Goal: Task Accomplishment & Management: Manage account settings

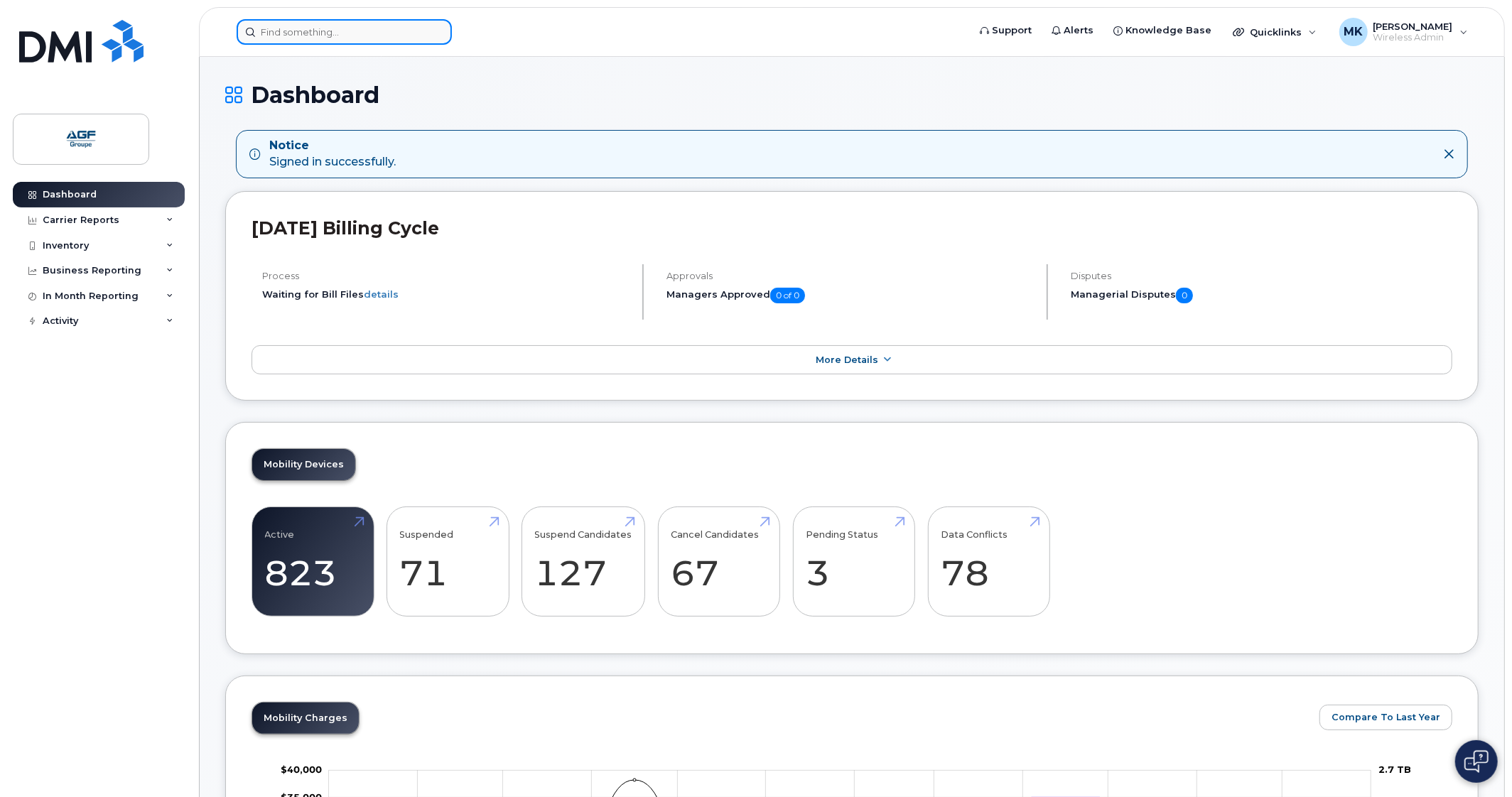
click at [337, 29] on input at bounding box center [344, 31] width 215 height 26
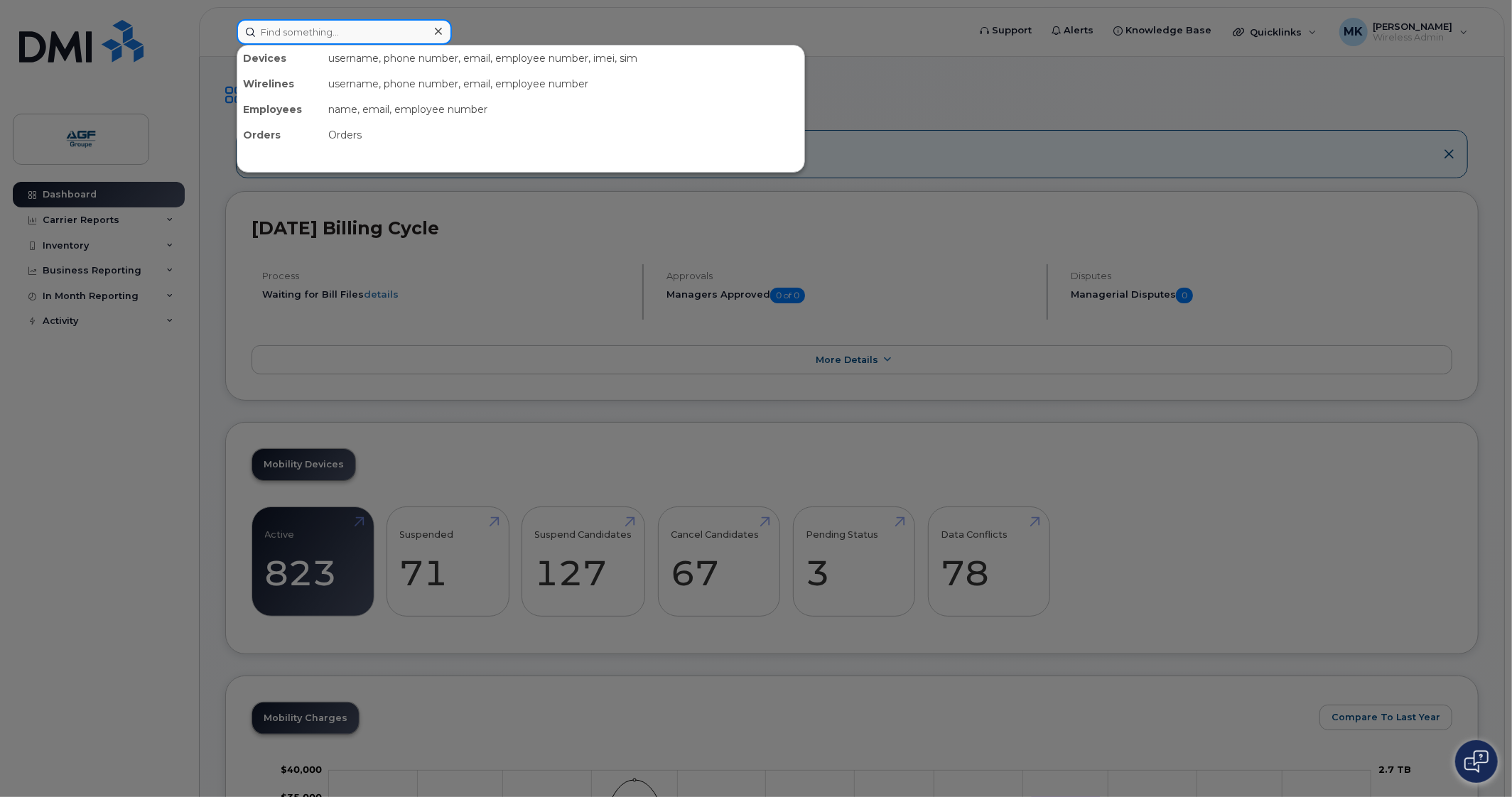
paste input "[PHONE_NUMBER]"
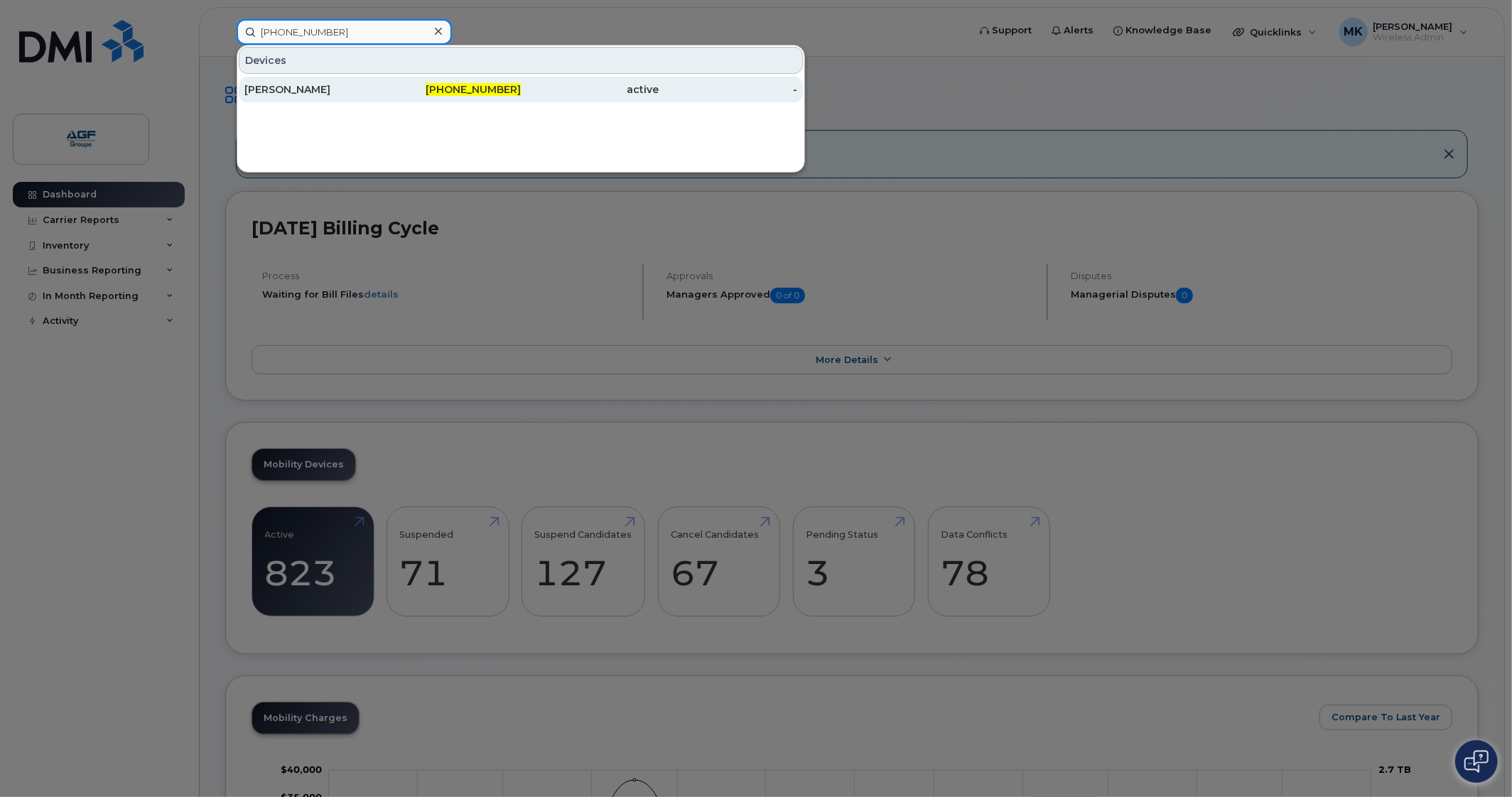
type input "[PHONE_NUMBER]"
click at [395, 97] on div "819-692-1575" at bounding box center [453, 89] width 139 height 26
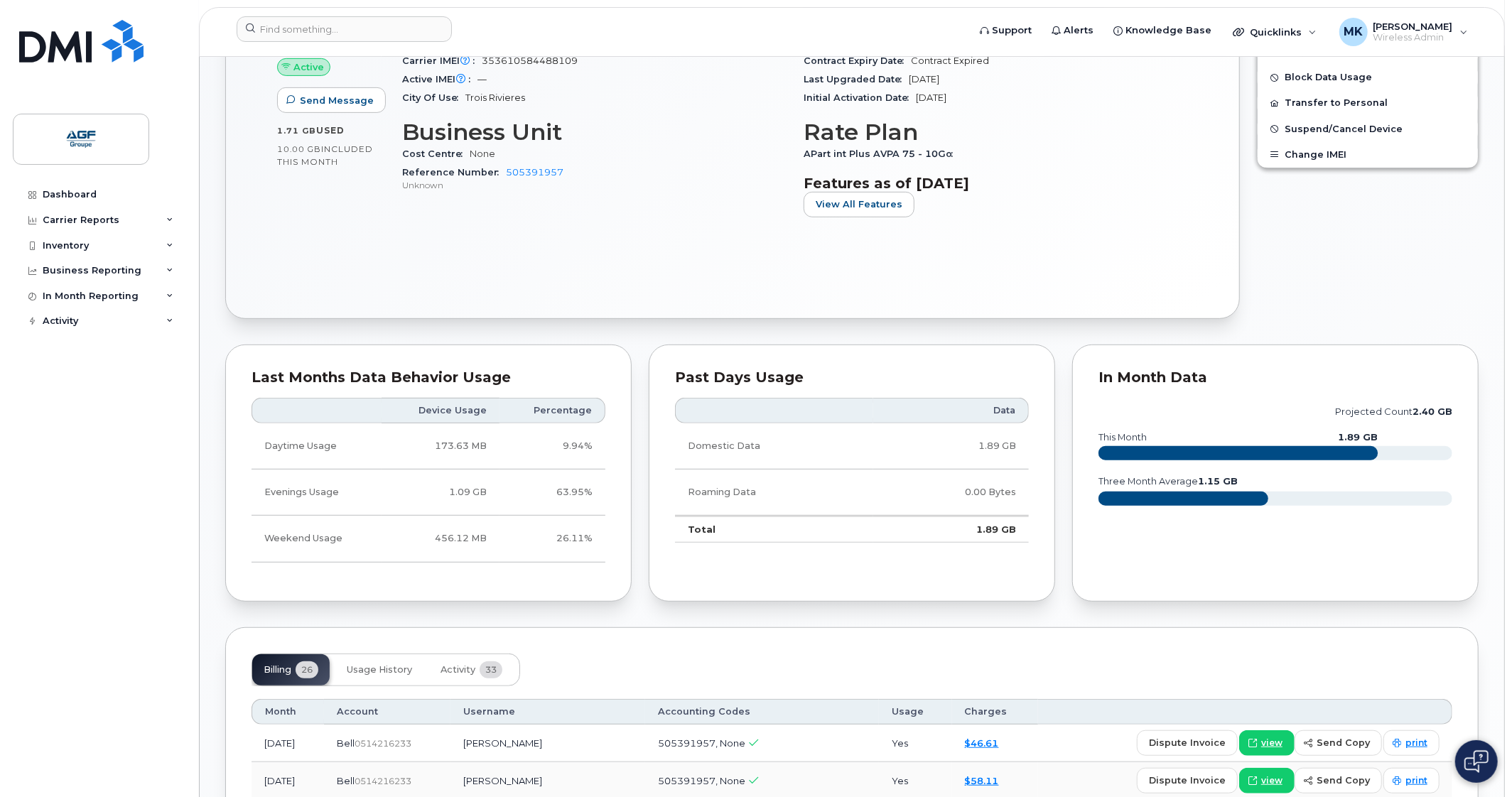
scroll to position [267, 0]
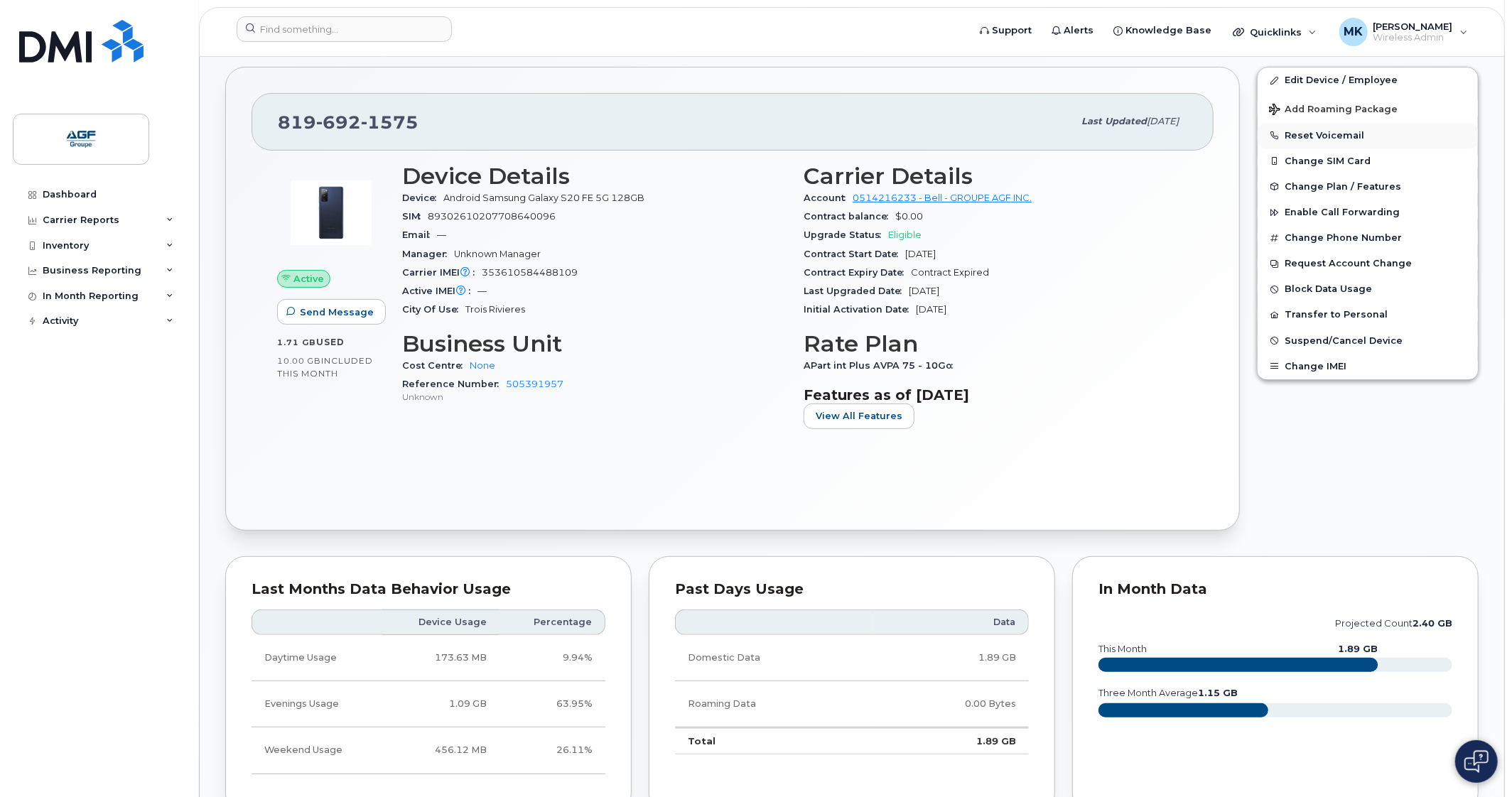
click at [1375, 136] on button "Reset Voicemail" at bounding box center [1368, 136] width 220 height 26
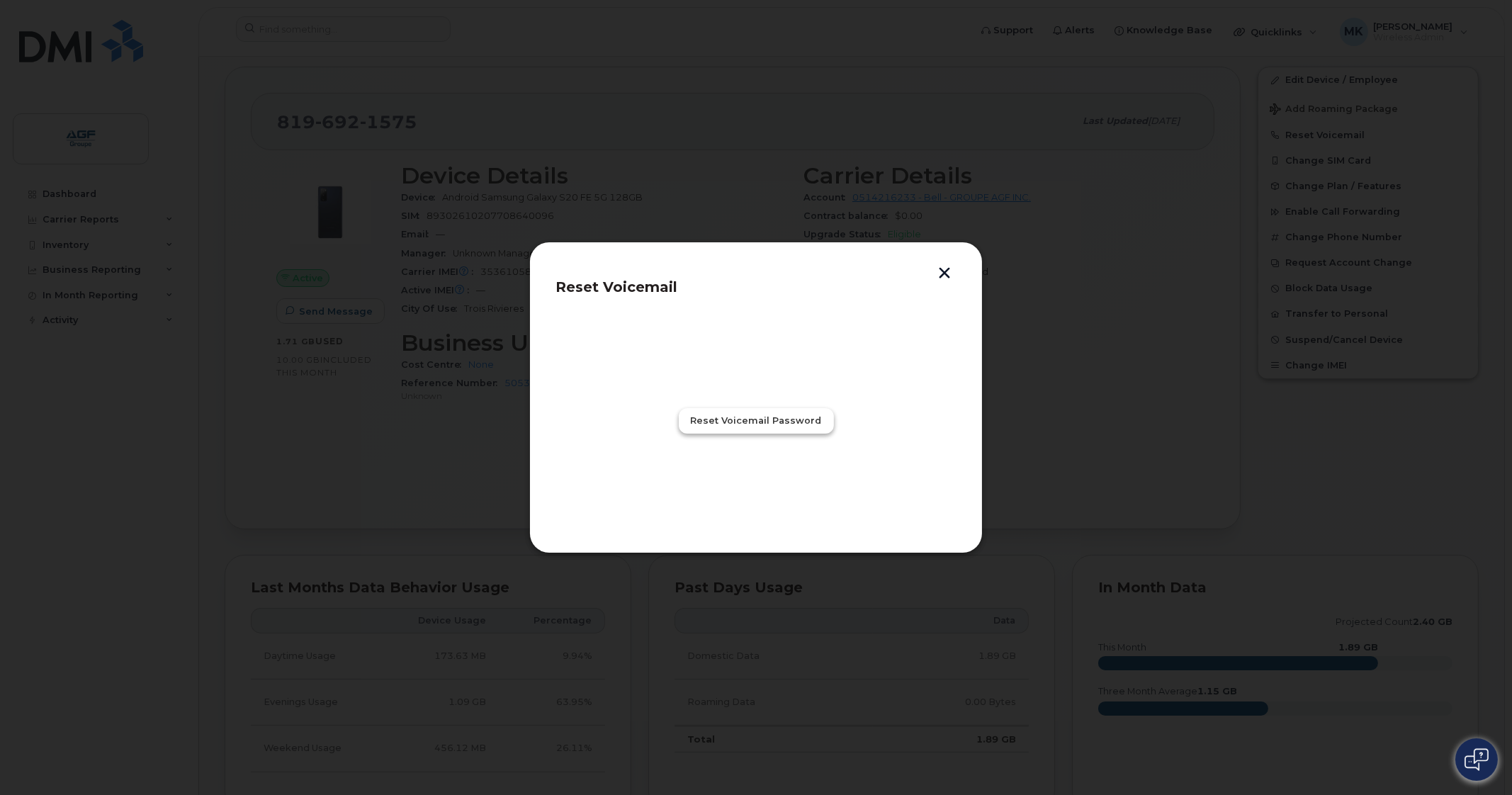
click at [737, 419] on span "Reset Voicemail Password" at bounding box center [756, 420] width 132 height 13
click at [749, 486] on span "Close" at bounding box center [756, 483] width 28 height 13
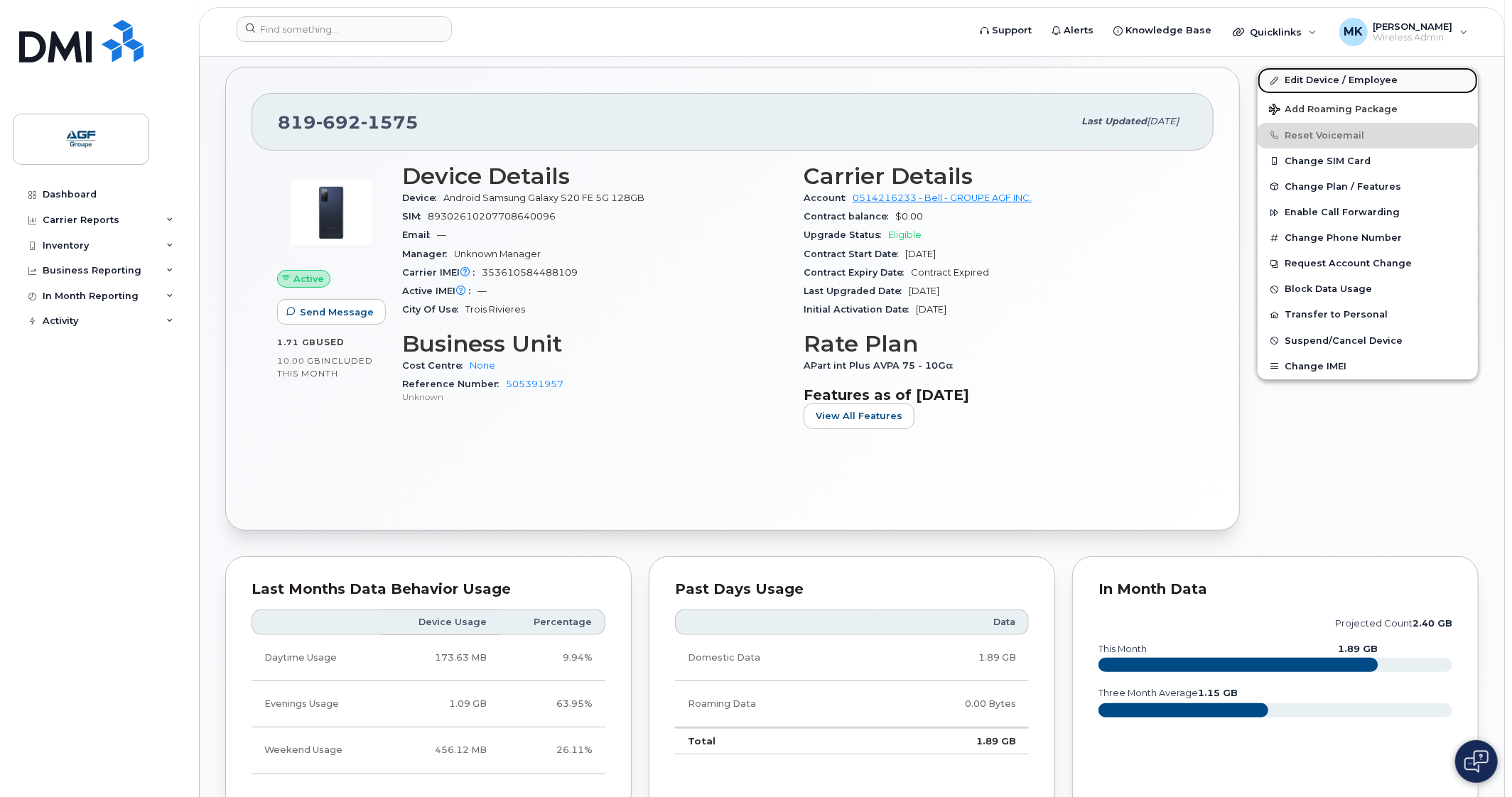
click at [1350, 81] on link "Edit Device / Employee" at bounding box center [1368, 80] width 220 height 26
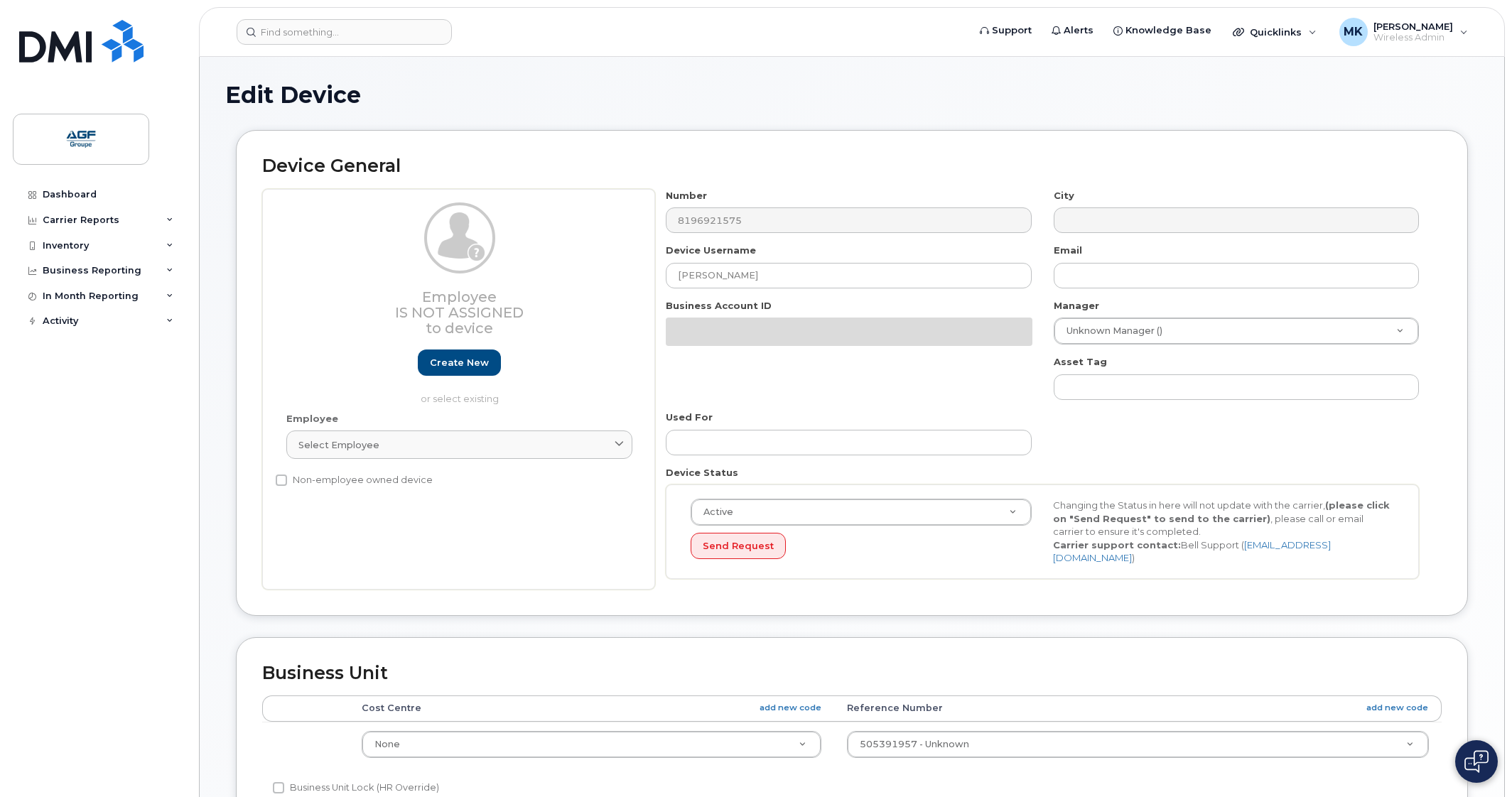
select select "33509679"
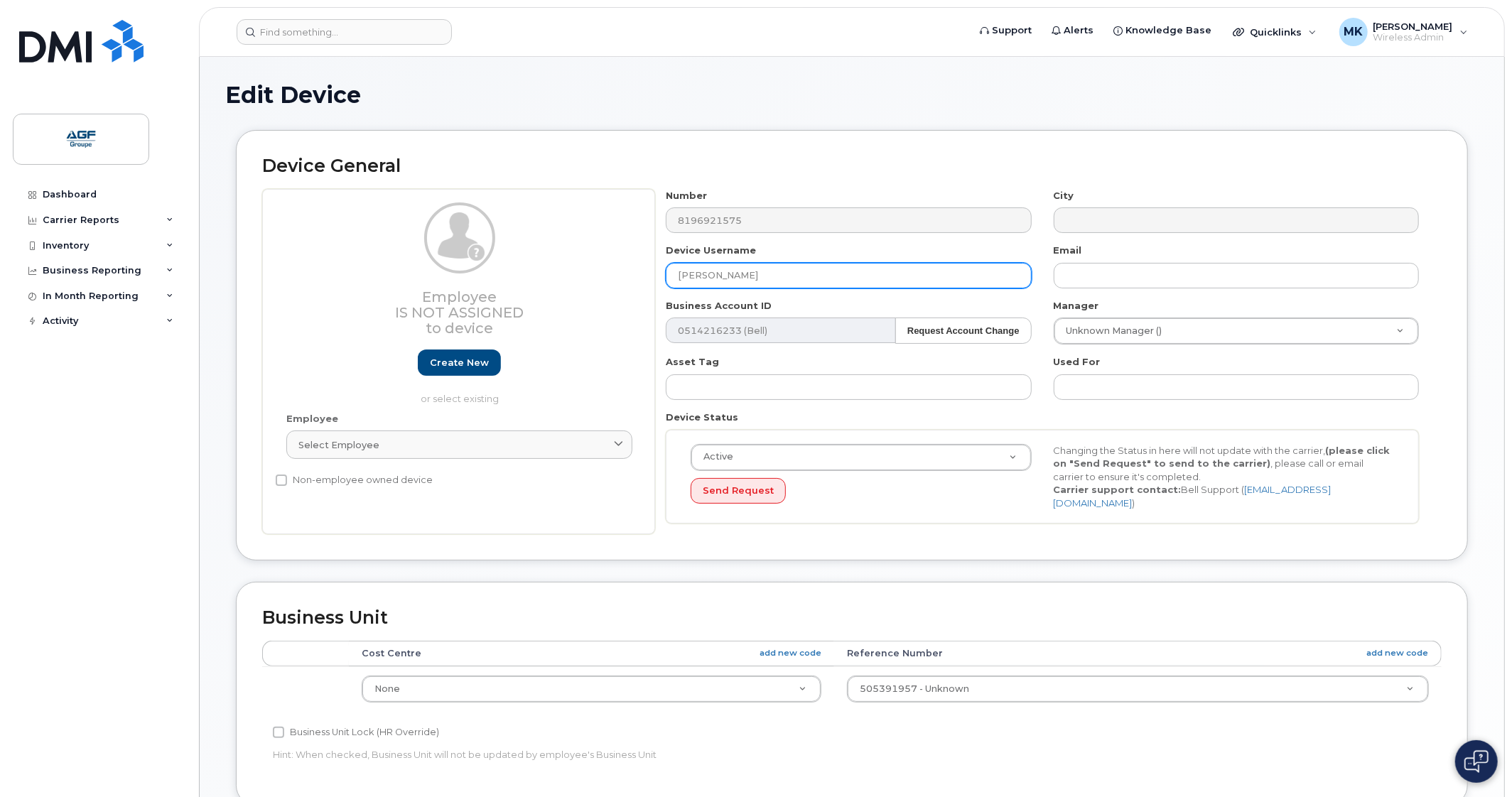
drag, startPoint x: 829, startPoint y: 275, endPoint x: 560, endPoint y: 282, distance: 269.1
click at [560, 282] on div "Employee Is not assigned to device Create new or select existing Employee Selec…" at bounding box center [851, 361] width 1180 height 346
drag, startPoint x: 742, startPoint y: 269, endPoint x: 621, endPoint y: 278, distance: 121.3
click at [655, 273] on div "Device Username v" at bounding box center [849, 266] width 387 height 45
paste input "[PERSON_NAME]"
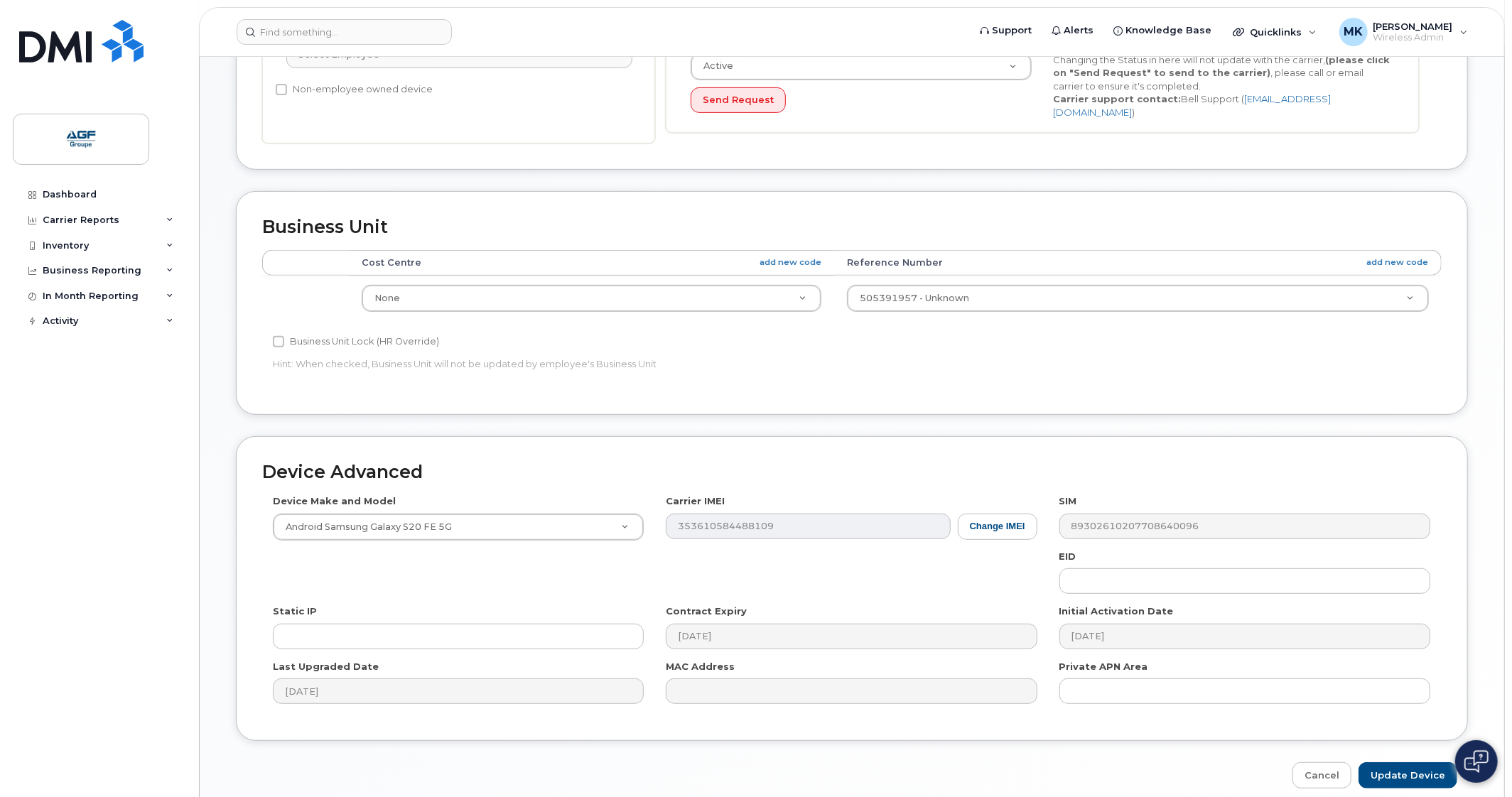
scroll to position [444, 0]
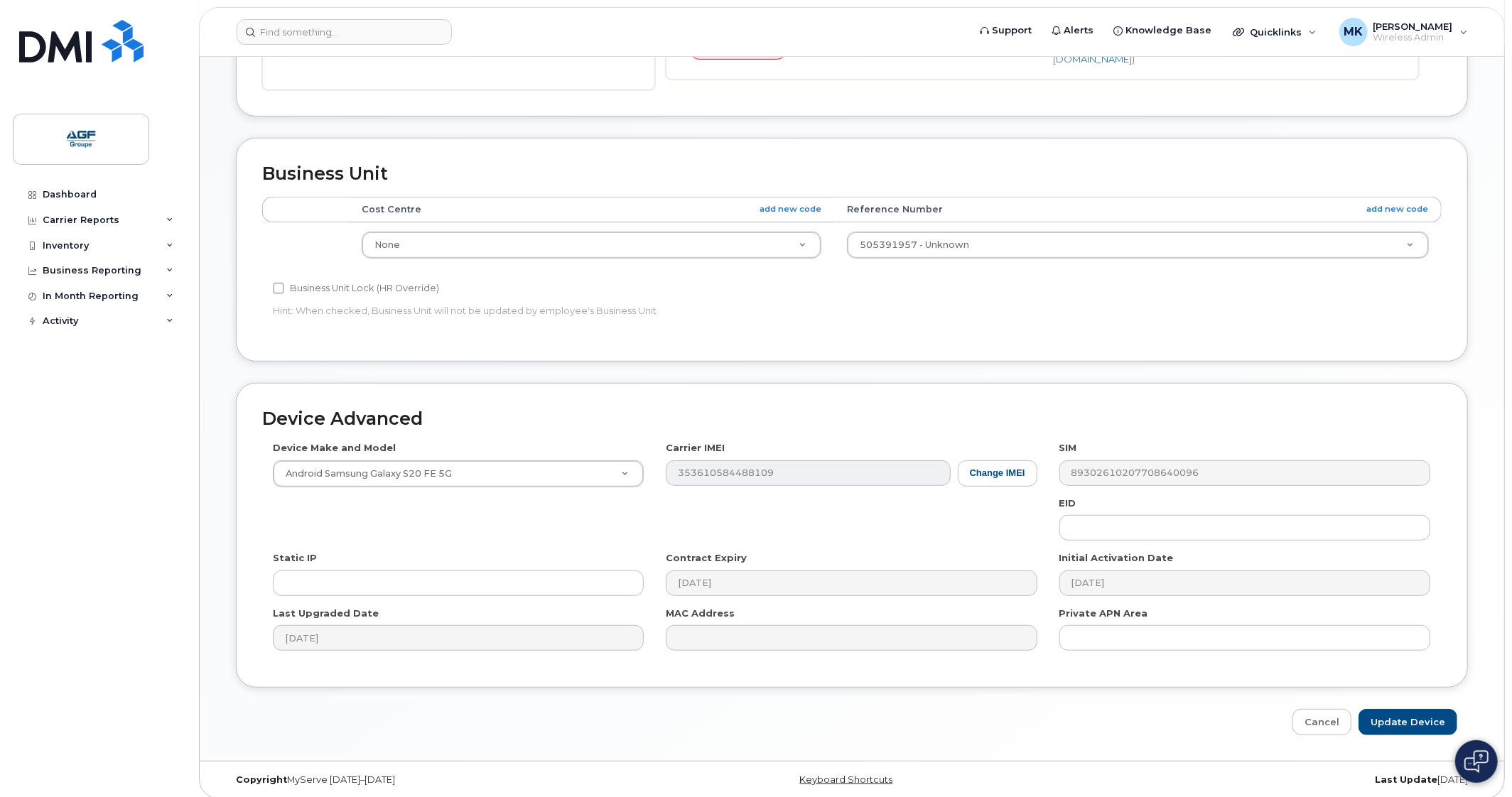
type input "[PERSON_NAME]"
click at [1422, 718] on input "Update Device" at bounding box center [1408, 722] width 99 height 27
type input "Saving..."
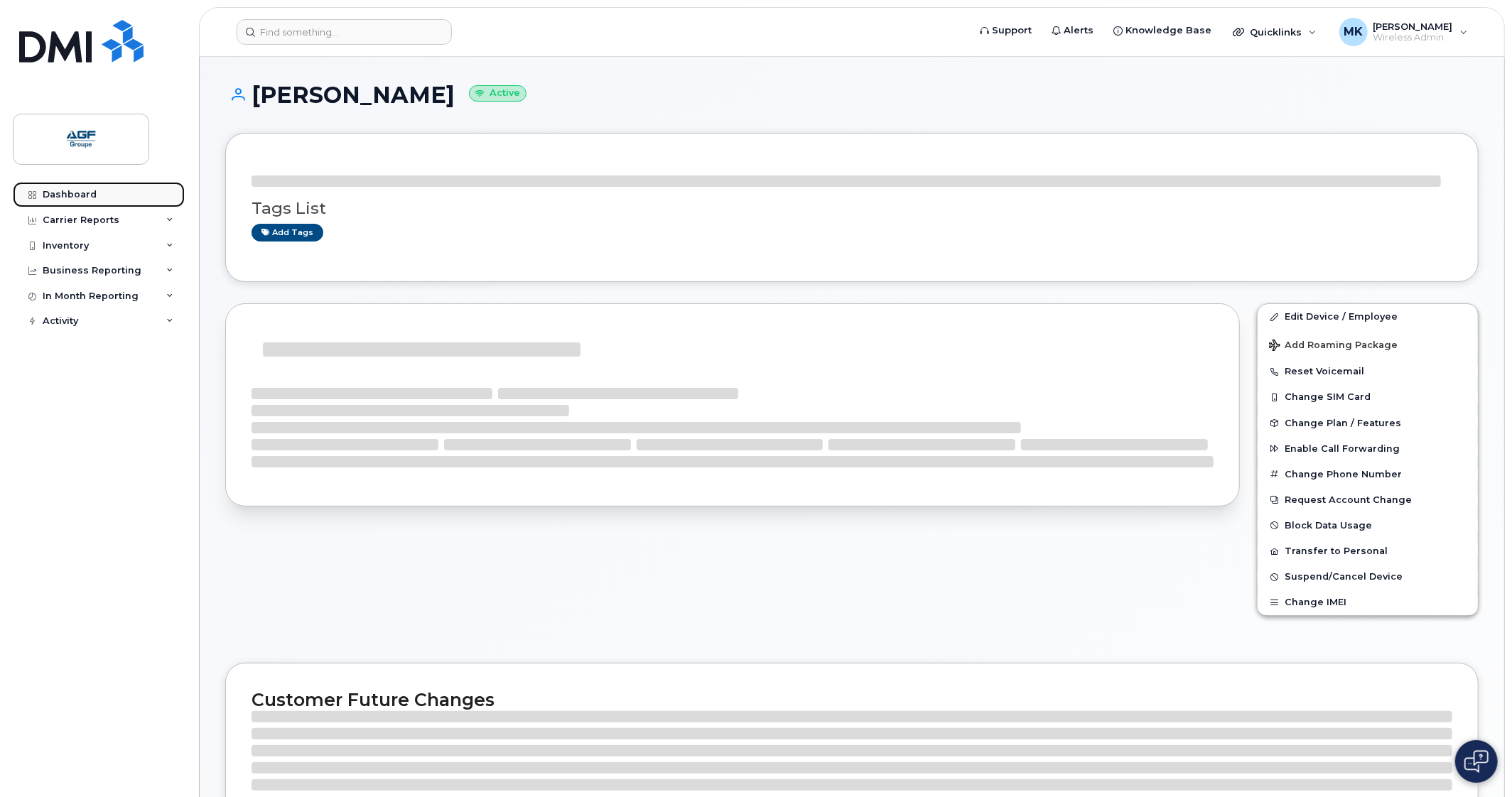
click at [72, 185] on link "Dashboard" at bounding box center [98, 195] width 172 height 26
